Goal: Information Seeking & Learning: Find specific fact

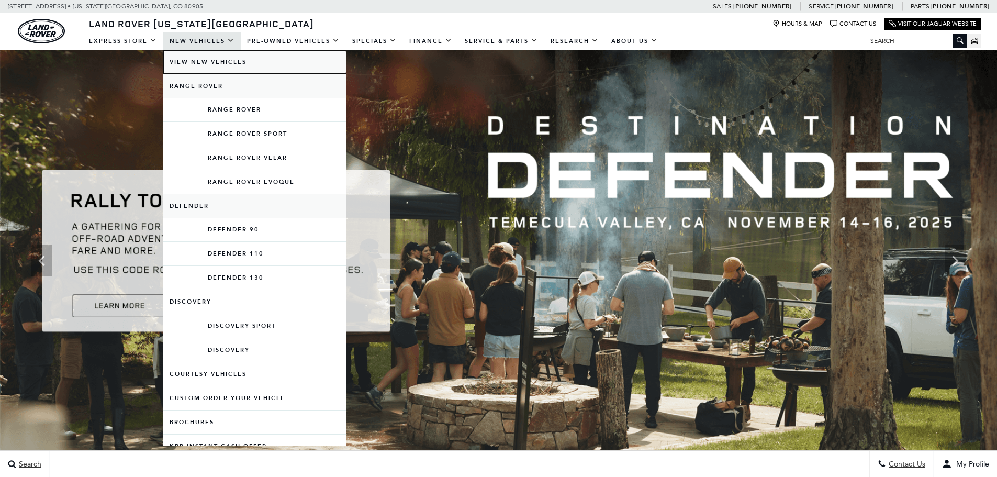
click at [206, 65] on link "View New Vehicles" at bounding box center [254, 62] width 183 height 24
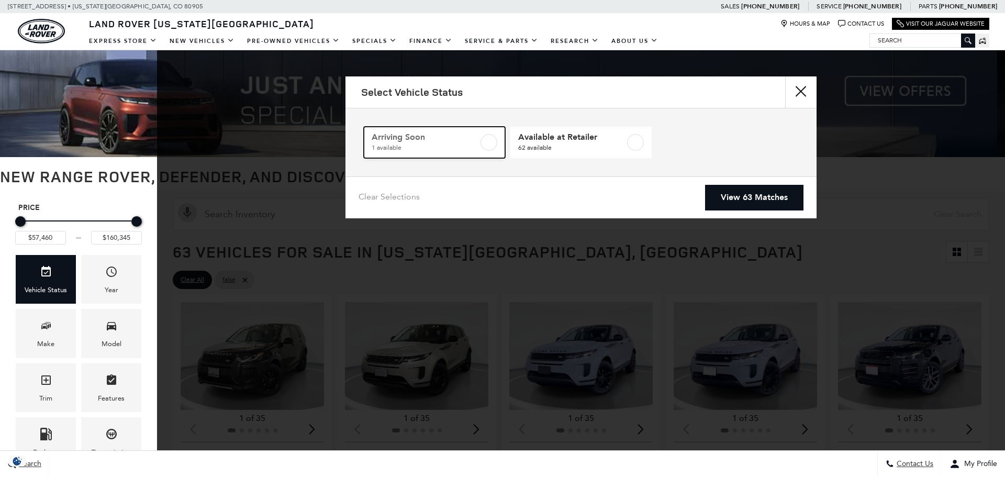
click at [436, 137] on span "Arriving Soon" at bounding box center [424, 137] width 107 height 10
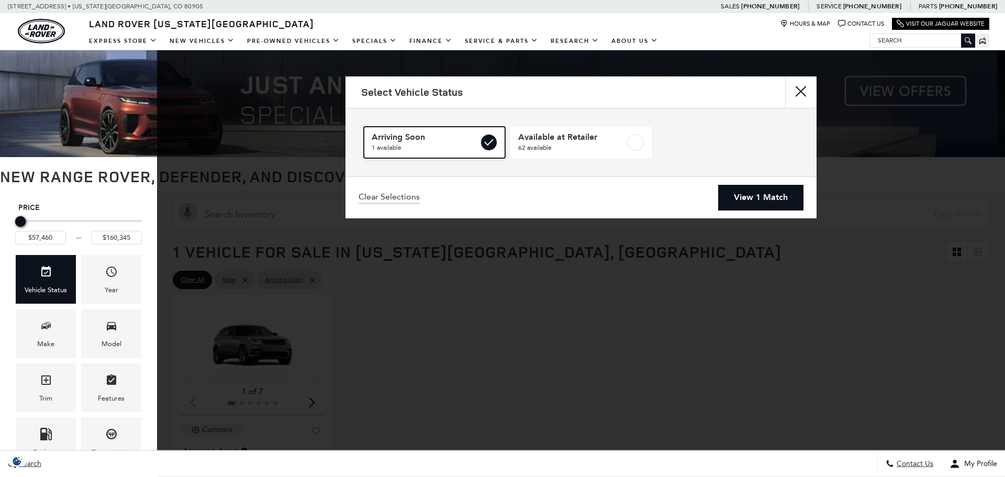
type input "$78,500"
checkbox input "true"
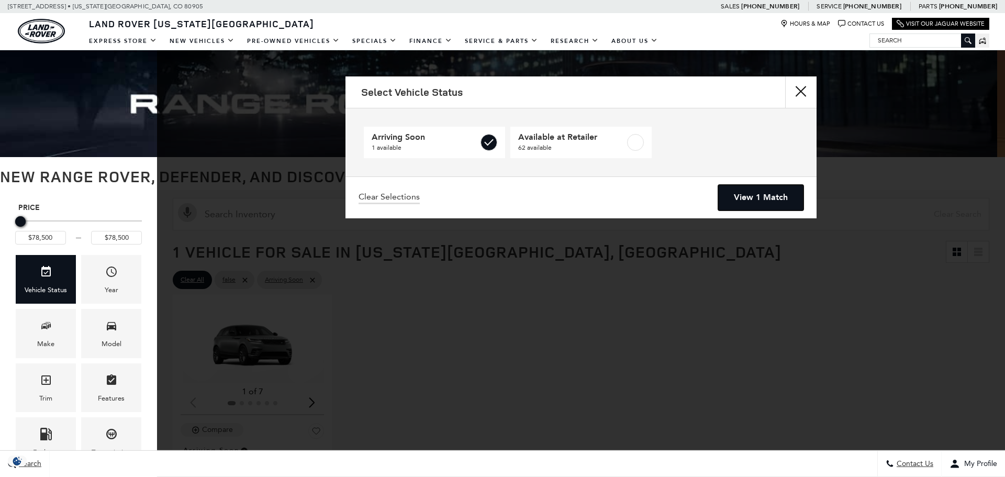
click at [745, 190] on link "View 1 Match" at bounding box center [760, 198] width 85 height 26
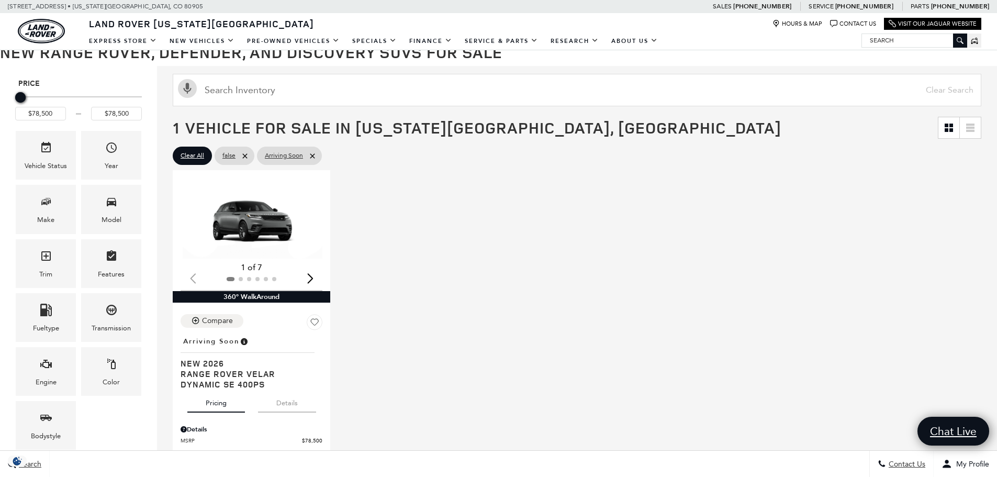
scroll to position [156, 0]
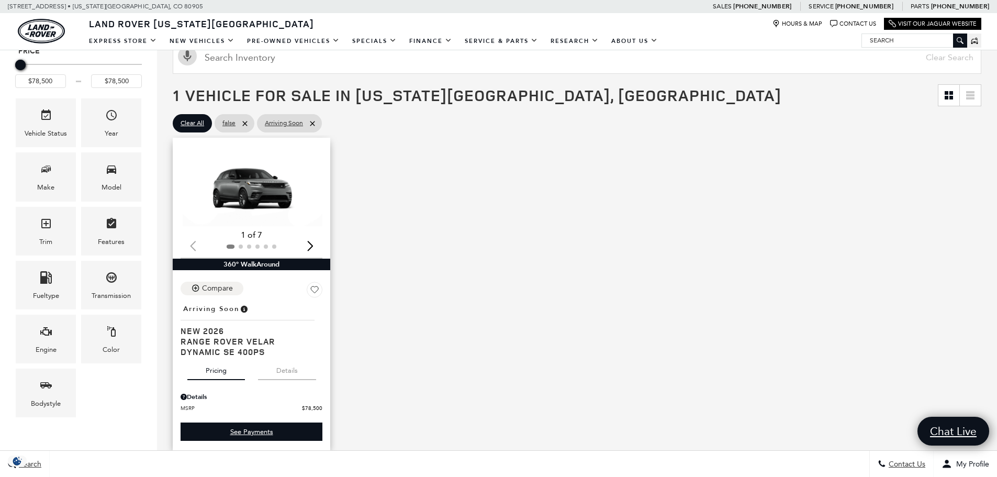
click at [287, 369] on button "Details" at bounding box center [287, 368] width 58 height 23
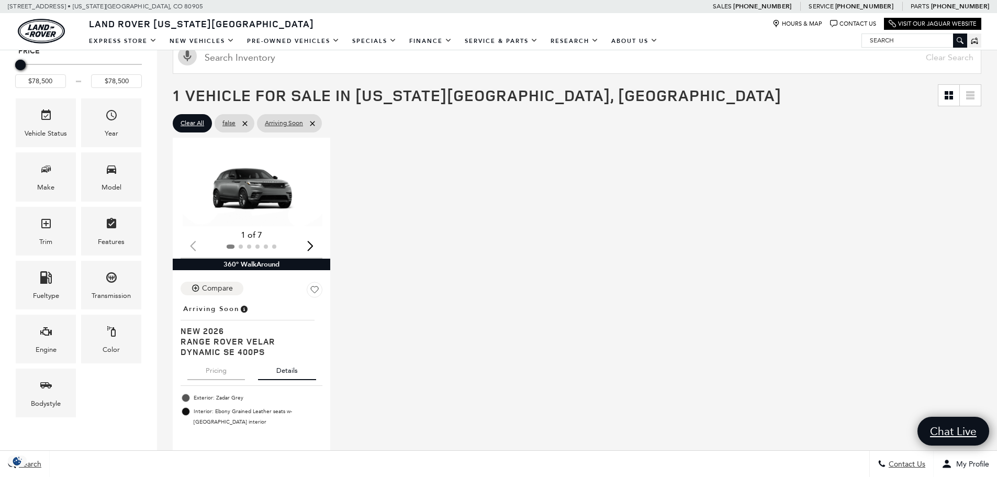
scroll to position [209, 0]
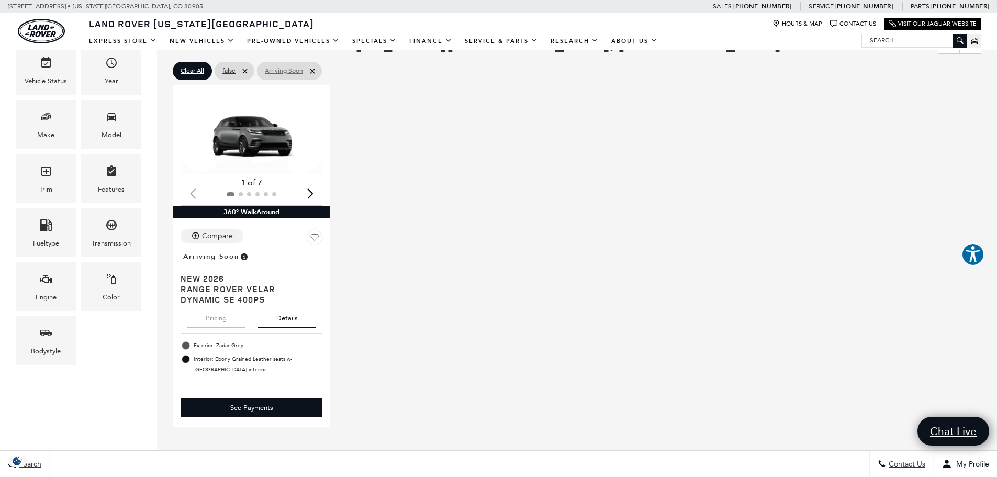
click at [315, 68] on icon at bounding box center [312, 71] width 8 height 8
type input "$57,460"
type input "$160,345"
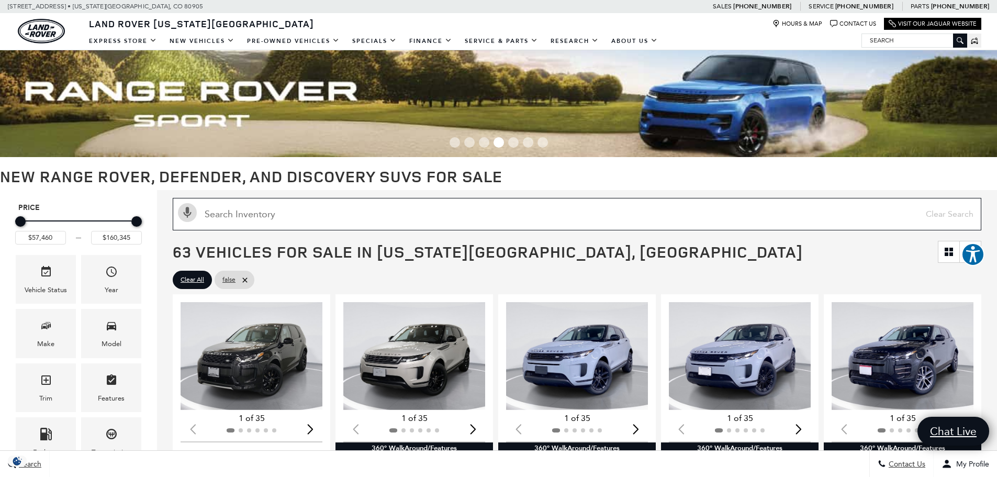
click at [391, 215] on input "Search Inventory" at bounding box center [577, 214] width 808 height 32
paste input "[US_VEHICLE_IDENTIFICATION_NUMBER]"
type input "[US_VEHICLE_IDENTIFICATION_NUMBER]"
type input "$92,415"
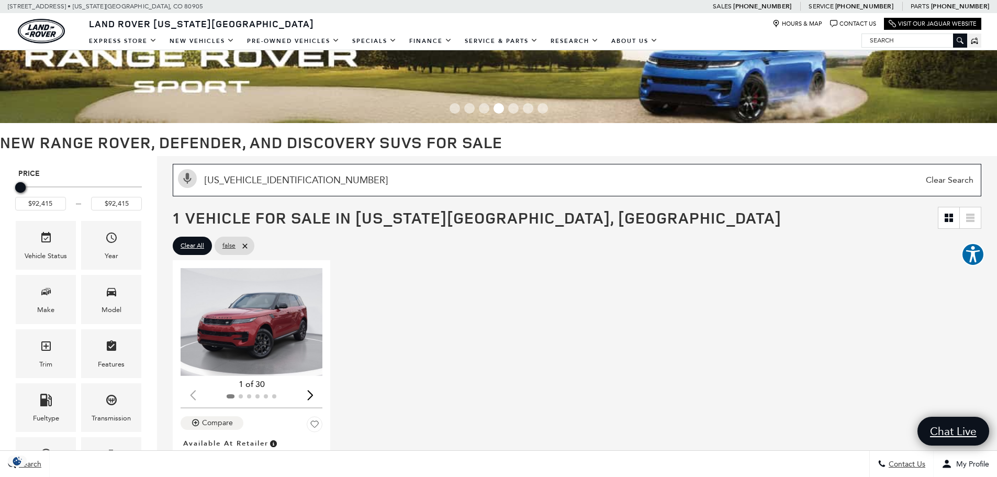
scroll to position [52, 0]
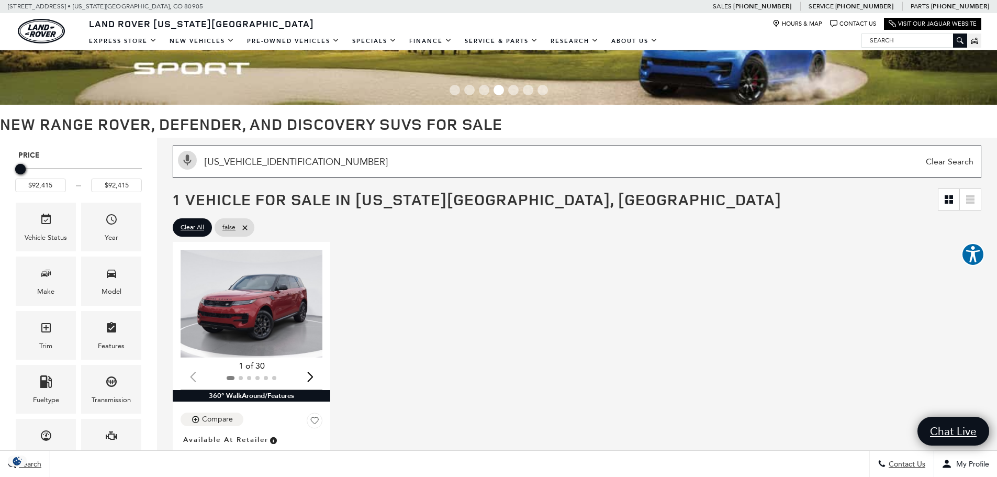
type input "[US_VEHICLE_IDENTIFICATION_NUMBER]"
